Goal: Task Accomplishment & Management: Use online tool/utility

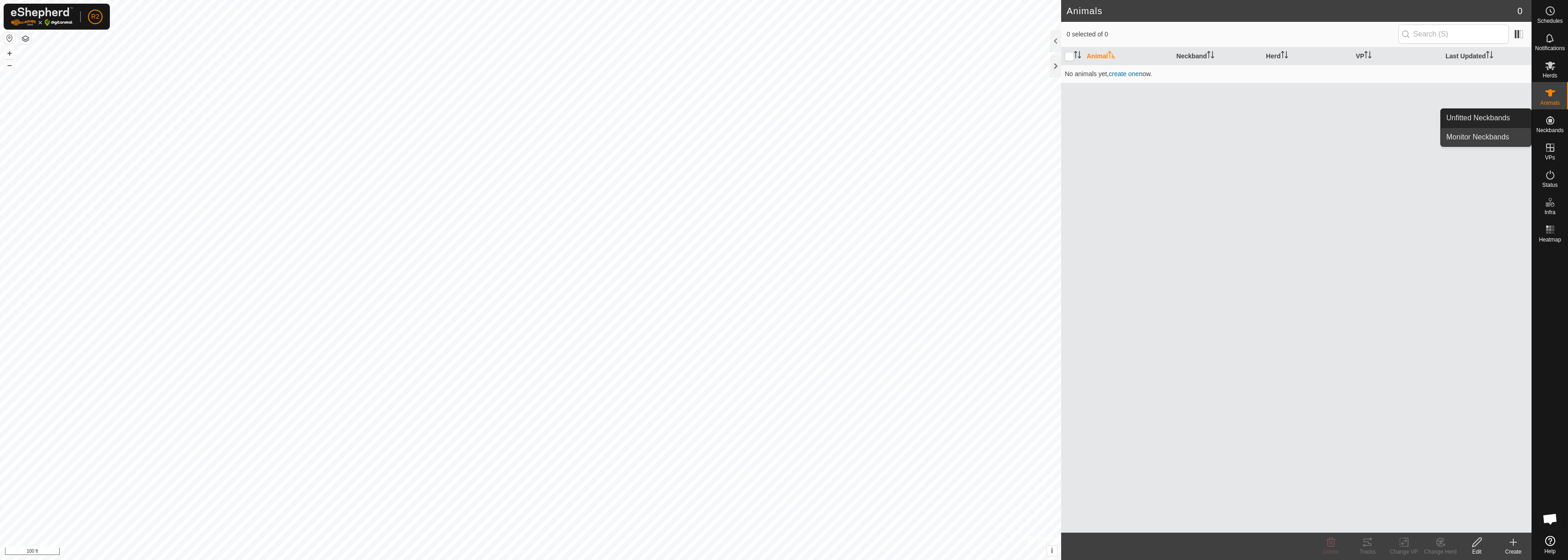
click at [1491, 140] on link "Monitor Neckbands" at bounding box center [1486, 137] width 91 height 18
click at [1449, 111] on link "Unfitted Neckbands" at bounding box center [1486, 118] width 91 height 18
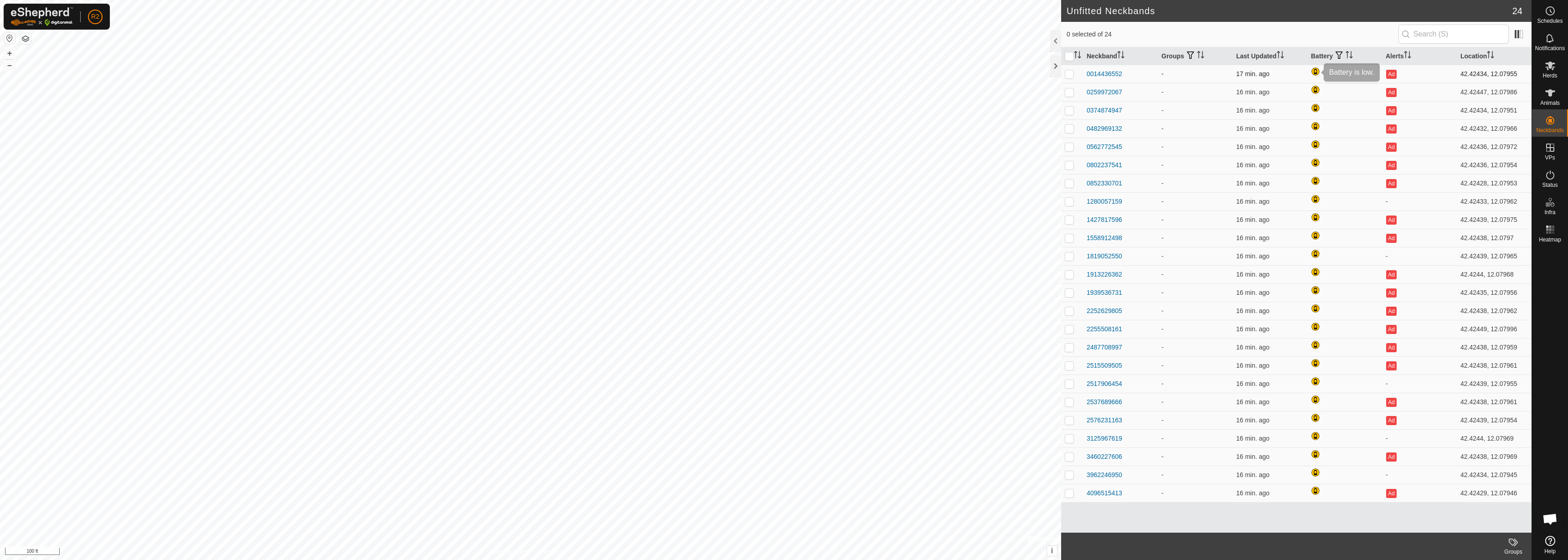
click at [1316, 70] on div at bounding box center [1316, 72] width 11 height 11
click at [1329, 53] on th "Battery" at bounding box center [1345, 56] width 75 height 18
click at [1311, 74] on div at bounding box center [1316, 72] width 11 height 11
click at [1313, 73] on div at bounding box center [1316, 72] width 11 height 11
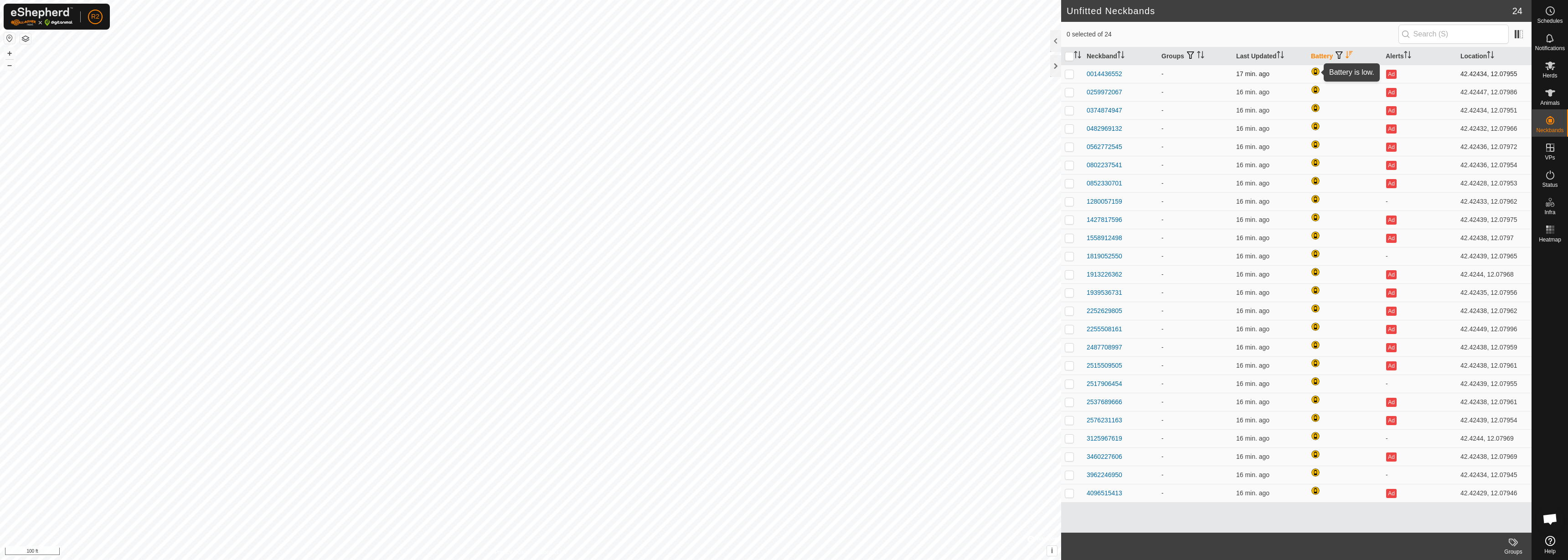
click at [1313, 73] on div at bounding box center [1316, 72] width 11 height 11
click at [1507, 547] on labels-svg-icon at bounding box center [1513, 542] width 37 height 11
click at [1205, 519] on div "Neckband Groups Last Updated Battery Alerts Location 0014436552 - 17 min. ago A…" at bounding box center [1296, 290] width 470 height 485
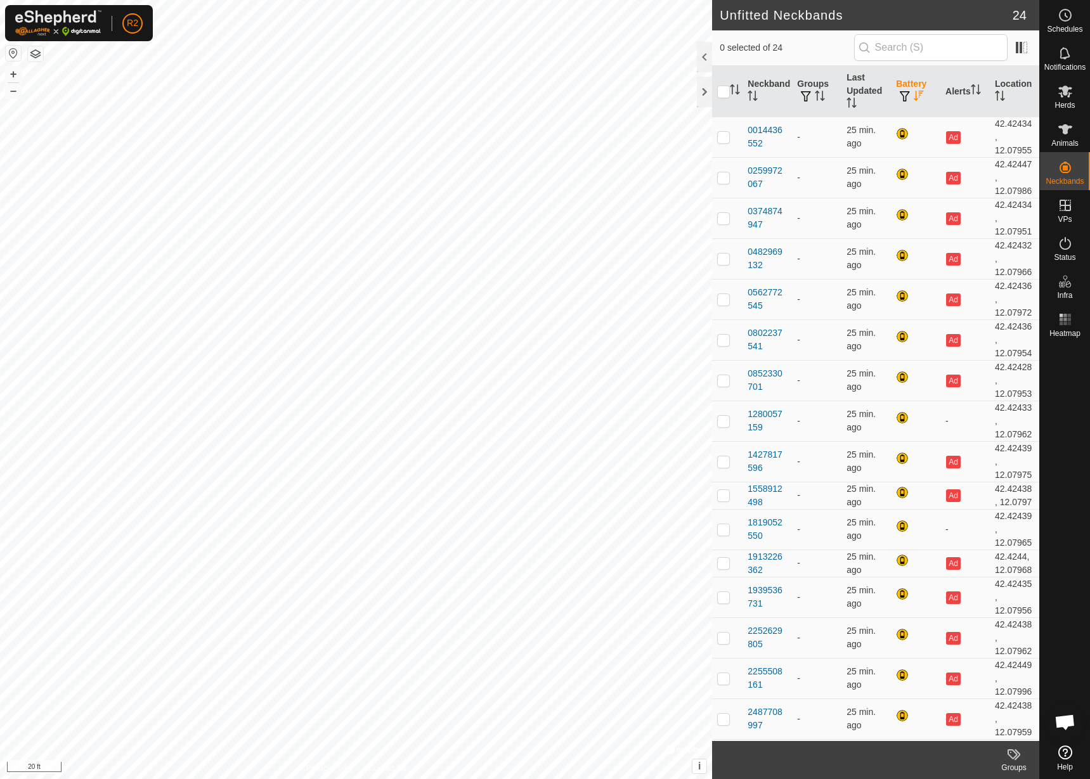
click at [914, 88] on th "Battery" at bounding box center [915, 91] width 49 height 51
click at [915, 92] on icon "Activate to sort" at bounding box center [919, 96] width 10 height 10
click at [834, 58] on div "0 selected of 24" at bounding box center [876, 47] width 312 height 27
